Goal: Task Accomplishment & Management: Use online tool/utility

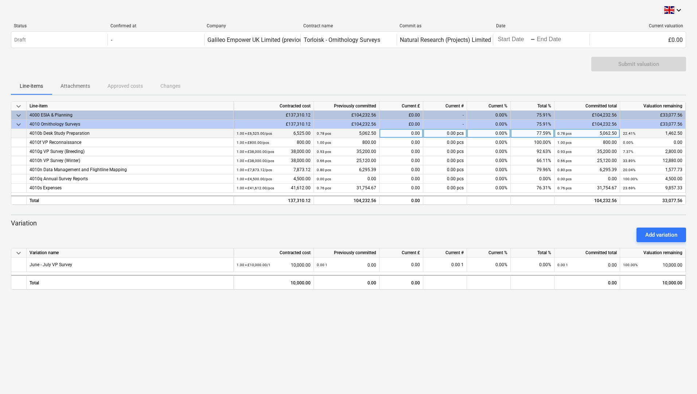
click at [404, 133] on div "0.00" at bounding box center [401, 133] width 44 height 9
type input "675"
click at [398, 171] on div "0.00" at bounding box center [401, 169] width 44 height 9
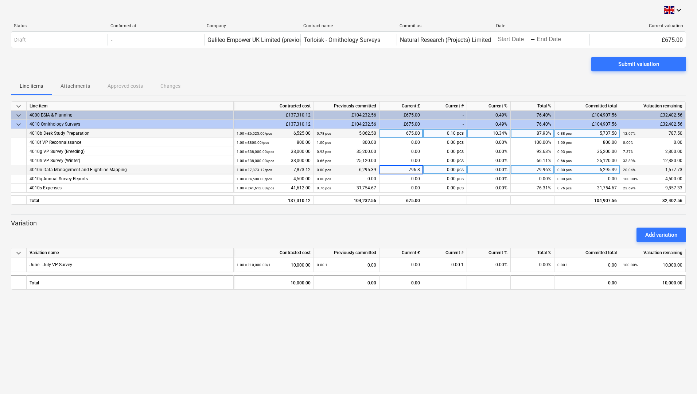
type input "796.88"
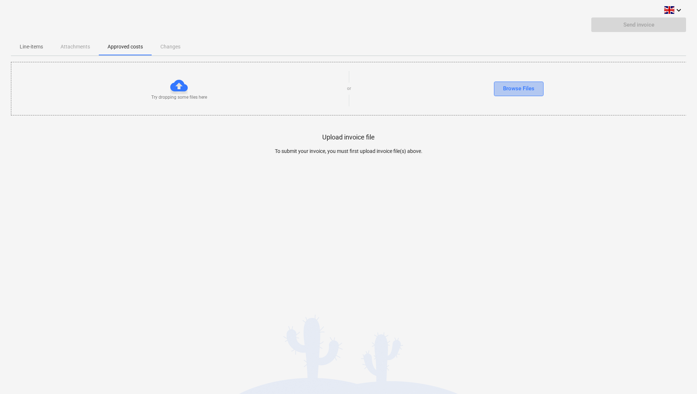
click at [516, 86] on div "Browse Files" at bounding box center [518, 88] width 31 height 9
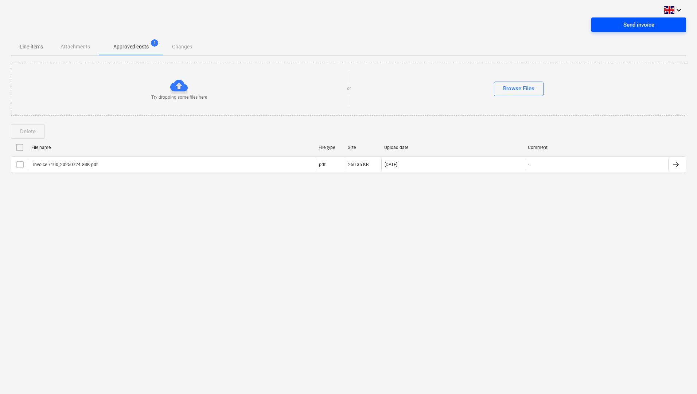
click at [642, 23] on div "Send invoice" at bounding box center [638, 24] width 31 height 9
